Goal: Information Seeking & Learning: Learn about a topic

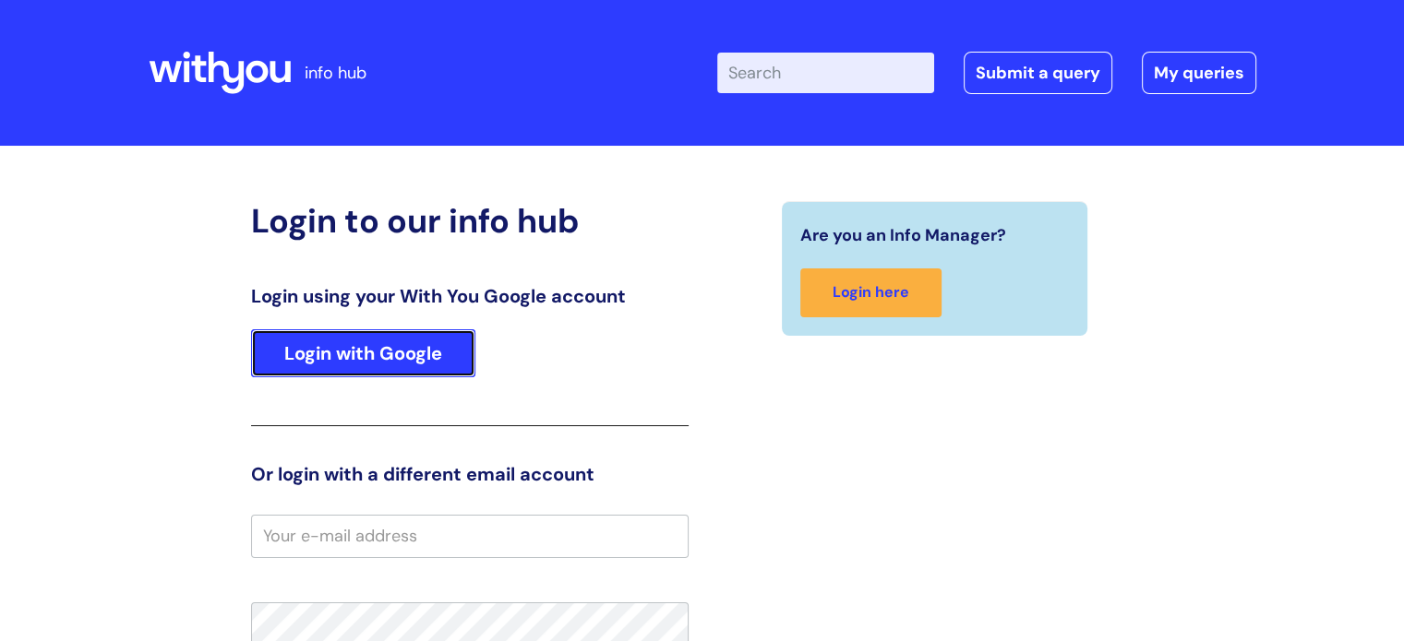
click at [432, 346] on link "Login with Google" at bounding box center [363, 353] width 224 height 48
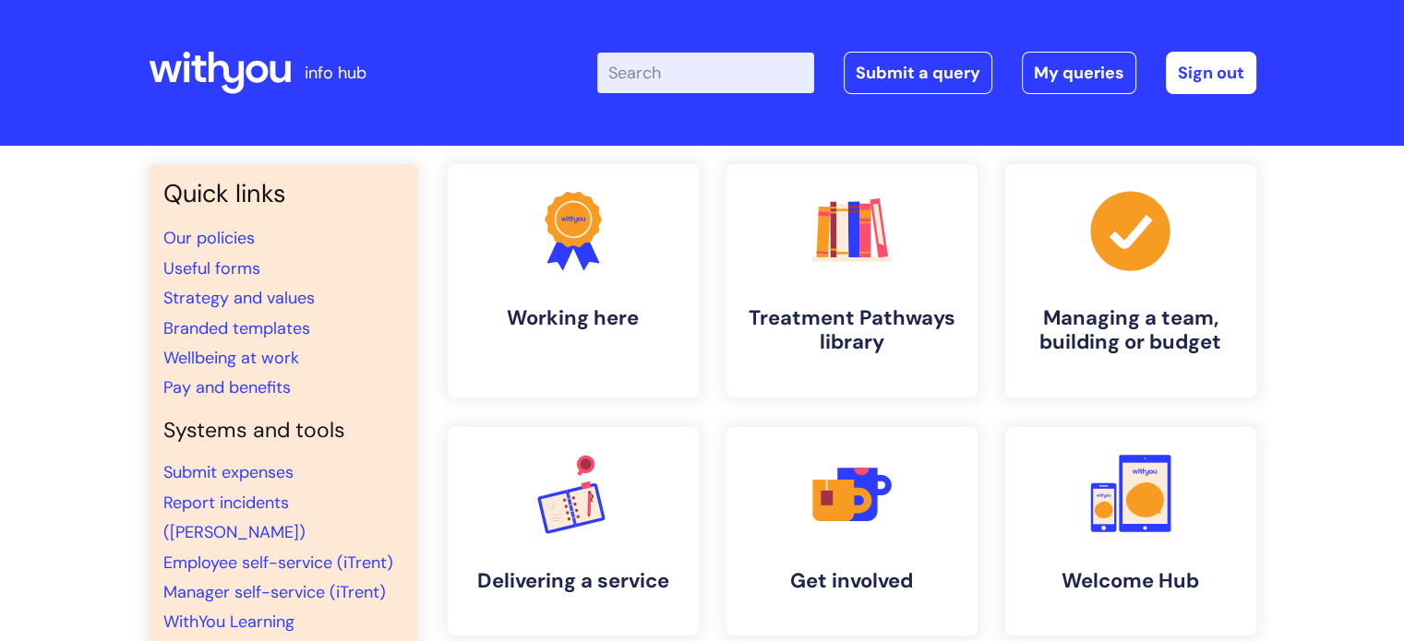
click at [703, 66] on input "Enter your search term here..." at bounding box center [705, 73] width 217 height 41
type input "add a printer"
click button "Search" at bounding box center [0, 0] width 0 height 0
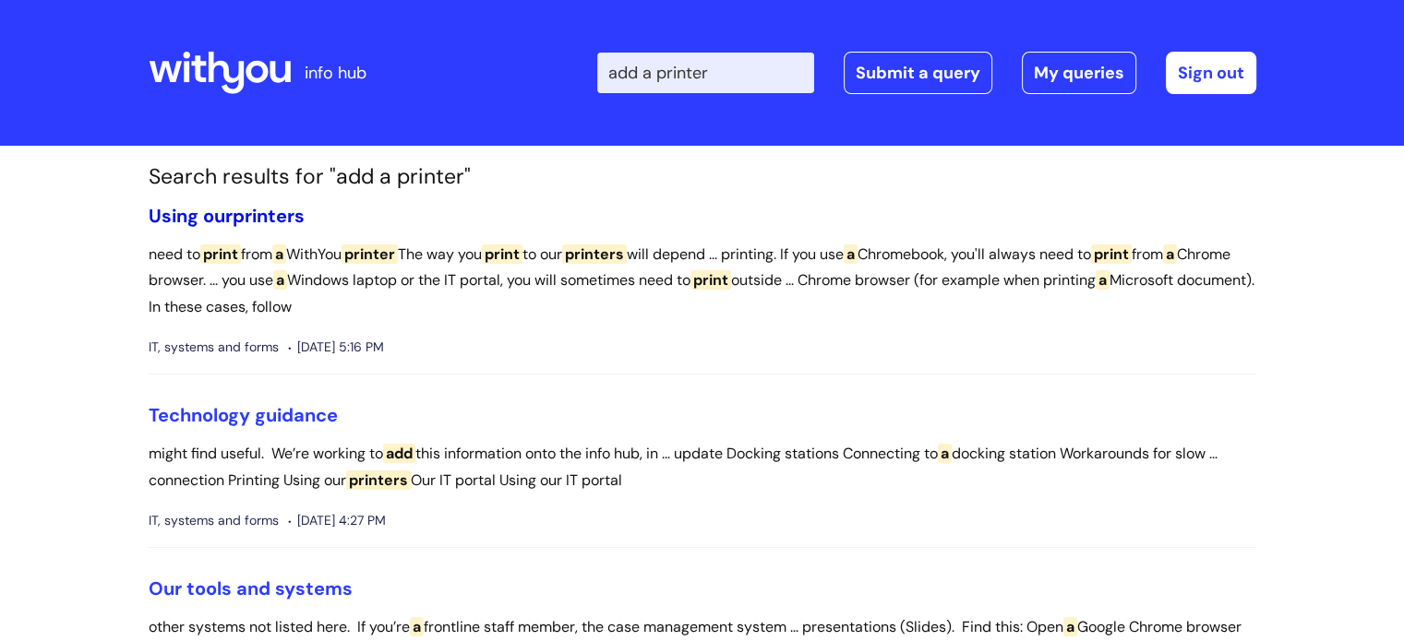
click at [266, 212] on span "printers" at bounding box center [269, 216] width 72 height 24
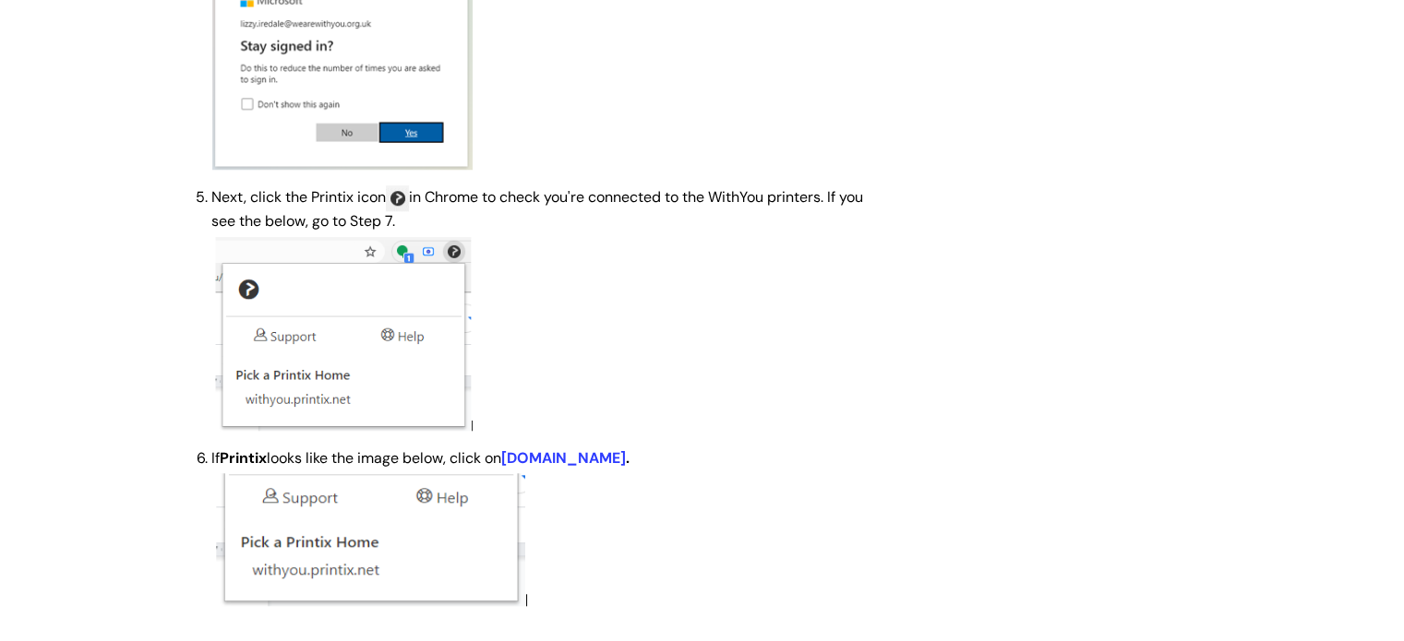
scroll to position [1661, 0]
